Goal: Check status: Check status

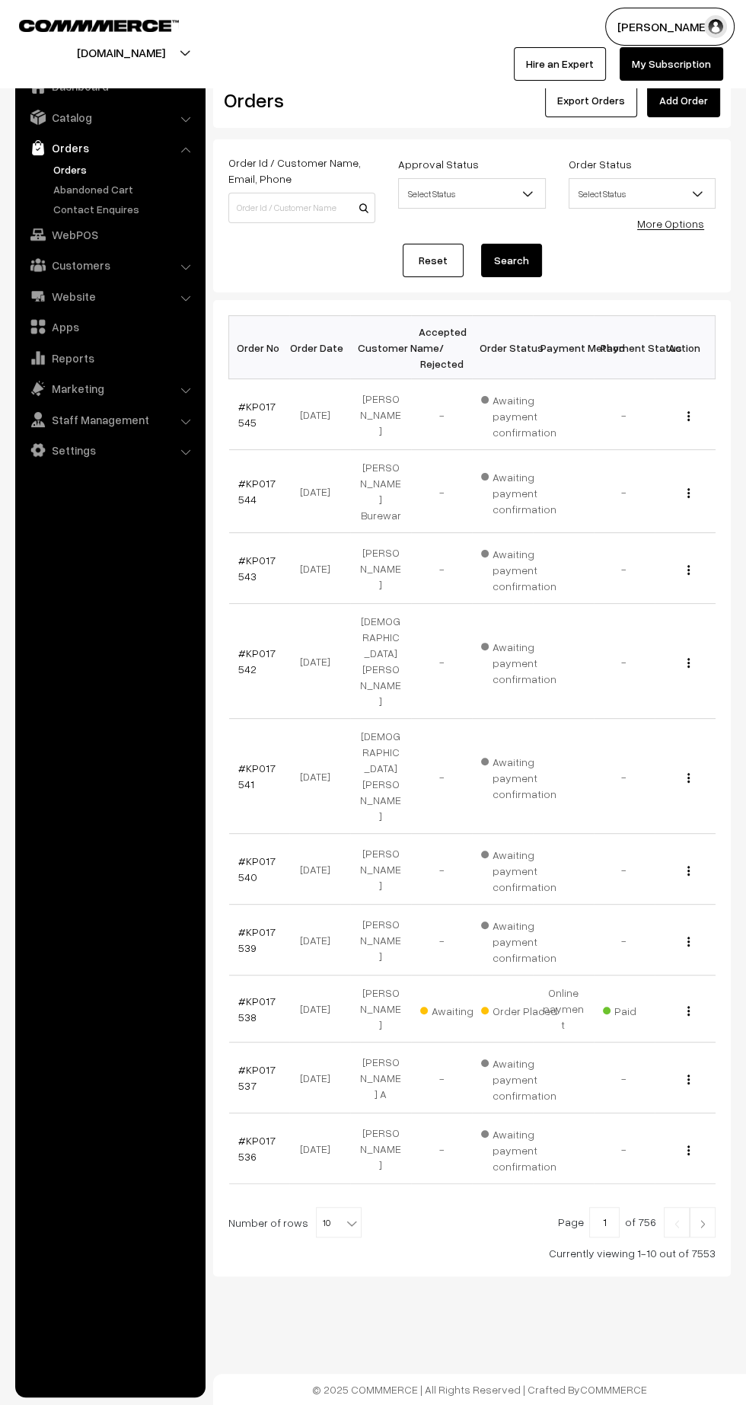
click at [703, 1219] on img at bounding box center [703, 1223] width 14 height 9
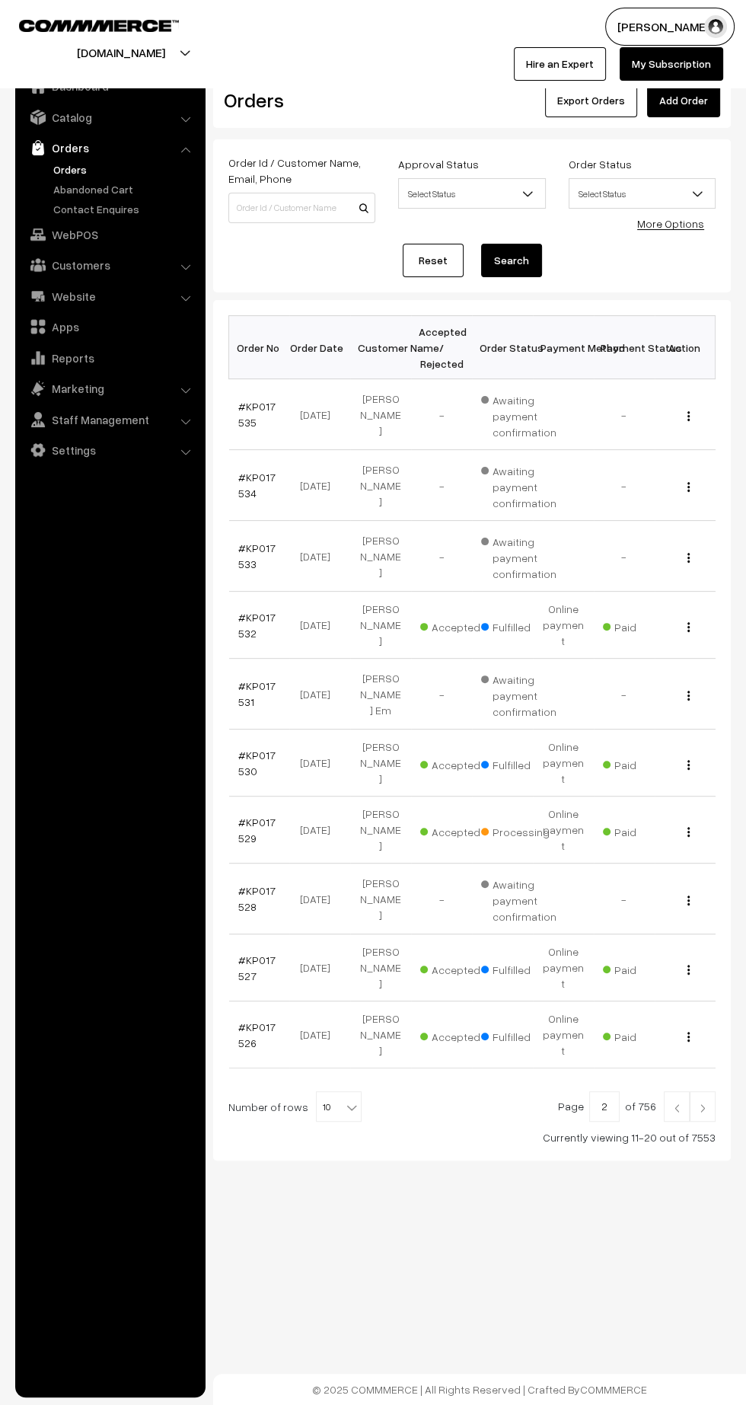
click at [677, 1103] on img at bounding box center [677, 1107] width 14 height 9
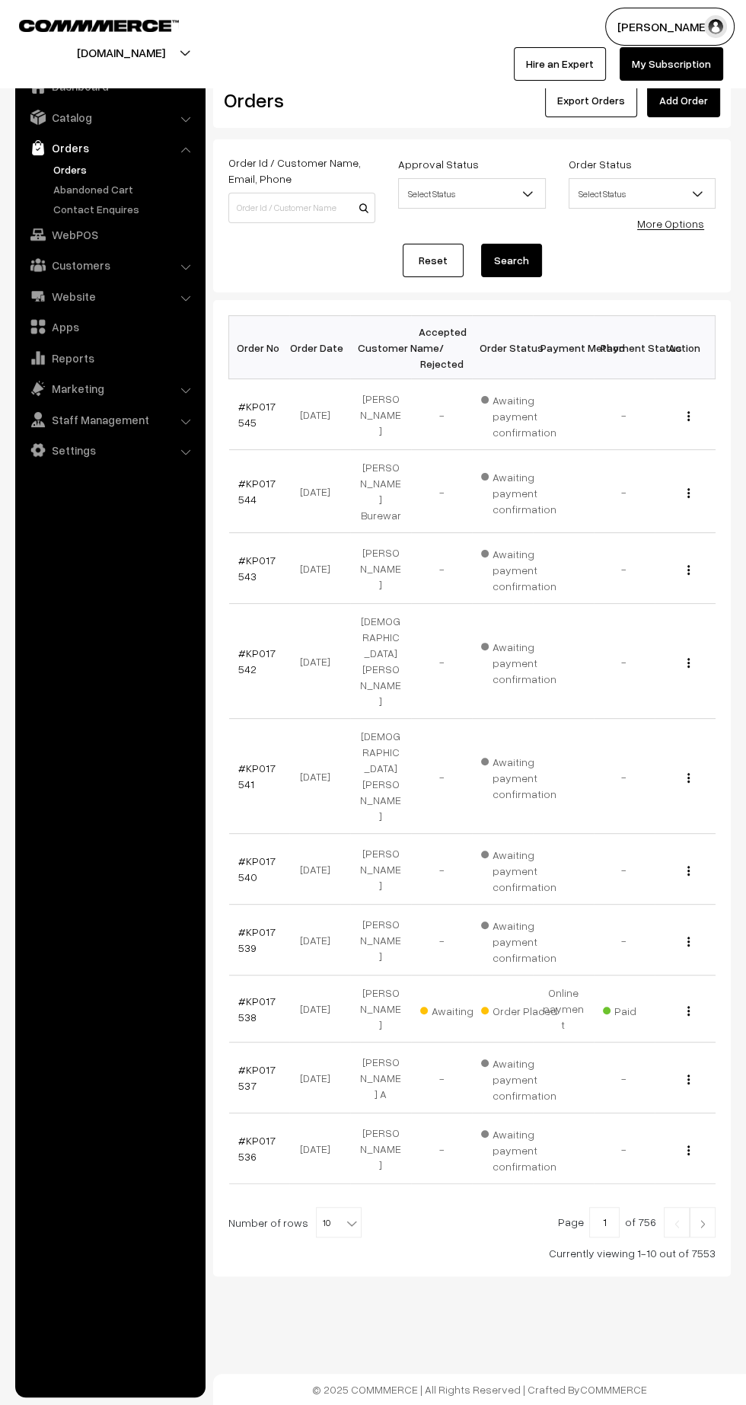
click at [260, 995] on link "#KP017538" at bounding box center [256, 1009] width 37 height 29
